Goal: Information Seeking & Learning: Understand process/instructions

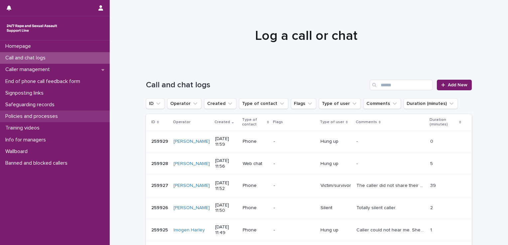
click at [33, 115] on p "Policies and processes" at bounding box center [33, 116] width 61 height 6
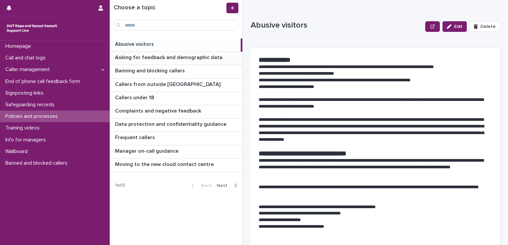
click at [157, 57] on p "Asking for feedback and demographic data" at bounding box center [169, 57] width 109 height 8
click at [160, 54] on p "Asking for feedback and demographic data" at bounding box center [169, 57] width 109 height 8
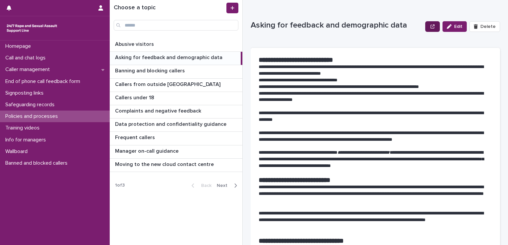
click at [431, 27] on icon "button" at bounding box center [433, 26] width 4 height 5
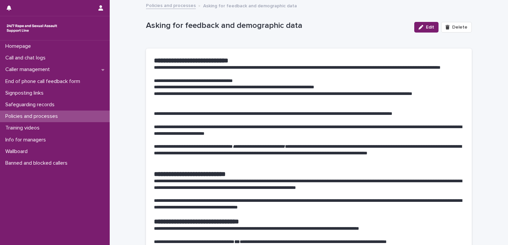
click at [275, 130] on p "**********" at bounding box center [309, 130] width 310 height 13
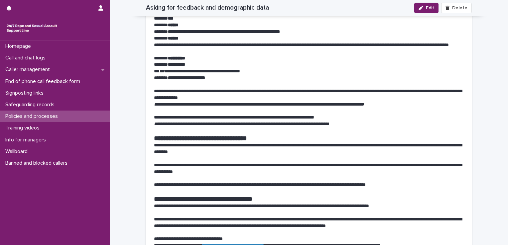
scroll to position [785, 0]
